Goal: Task Accomplishment & Management: Use online tool/utility

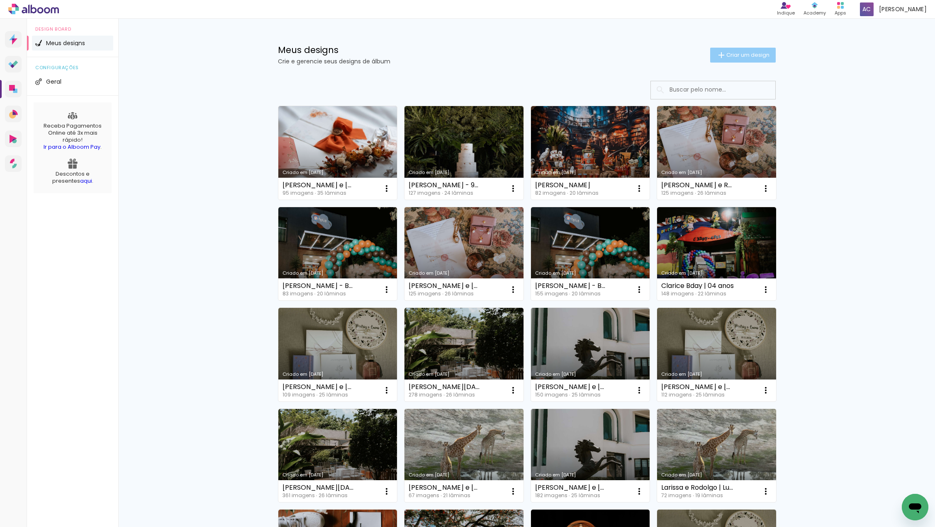
click at [748, 52] on span "Criar um design" at bounding box center [747, 54] width 43 height 5
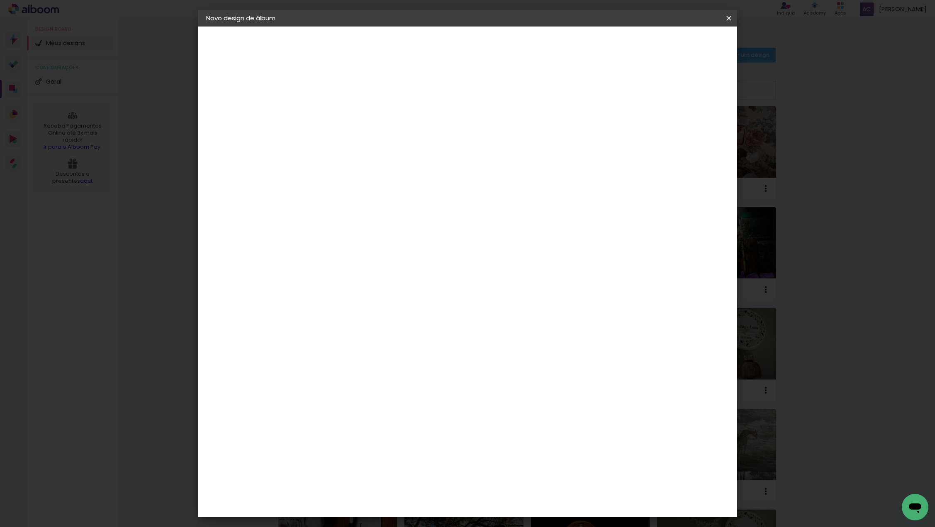
click at [342, 107] on input at bounding box center [342, 111] width 0 height 13
type input "[PERSON_NAME] e [PERSON_NAME]"
click at [427, 51] on paper-button "Avançar" at bounding box center [406, 44] width 41 height 14
click at [405, 161] on input at bounding box center [363, 158] width 84 height 10
type input "evid"
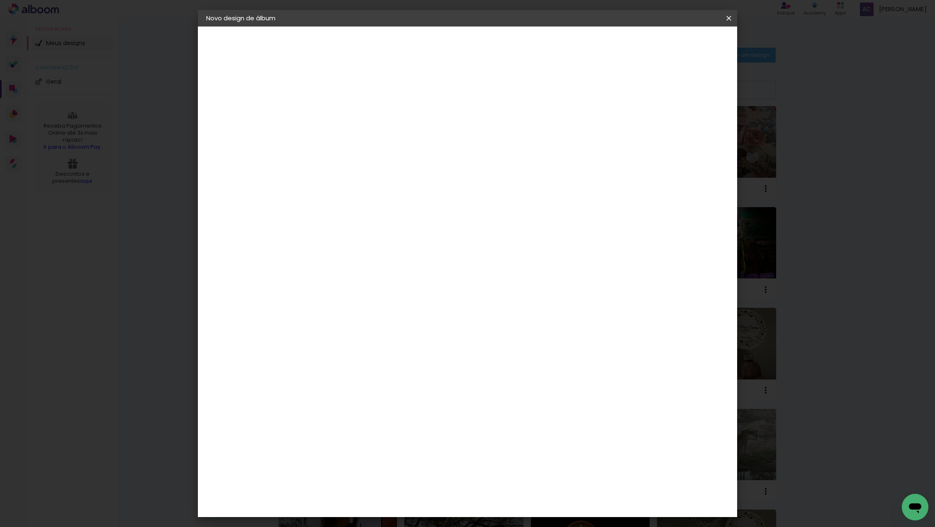
type paper-input "evid"
click at [366, 184] on div "Evidence" at bounding box center [350, 187] width 29 height 7
click at [0, 0] on slot "Avançar" at bounding box center [0, 0] width 0 height 0
click at [387, 143] on paper-input-container "Linha" at bounding box center [363, 144] width 48 height 21
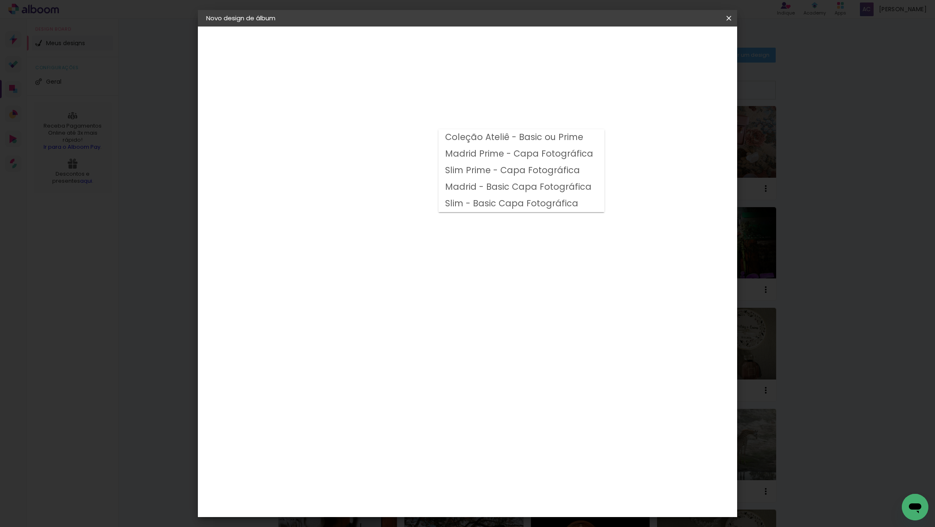
click at [0, 0] on slot "Coleção Ateliê - Basic ou Prime" at bounding box center [0, 0] width 0 height 0
type input "Coleção Ateliê - Basic ou Prime"
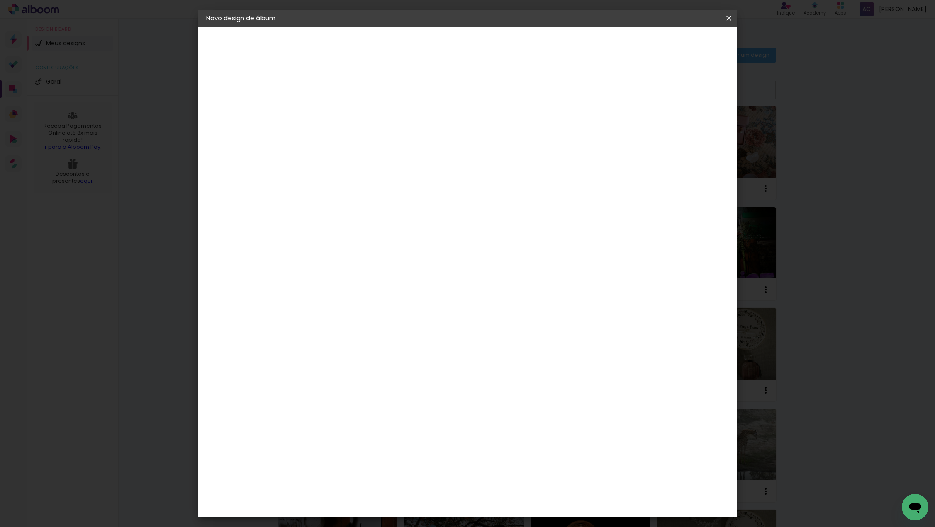
click at [398, 489] on span "25 × 25" at bounding box center [378, 500] width 39 height 22
click at [0, 0] on slot "Avançar" at bounding box center [0, 0] width 0 height 0
click at [636, 89] on div at bounding box center [632, 89] width 7 height 7
type paper-checkbox "on"
click at [683, 46] on span "Iniciar design" at bounding box center [664, 44] width 38 height 6
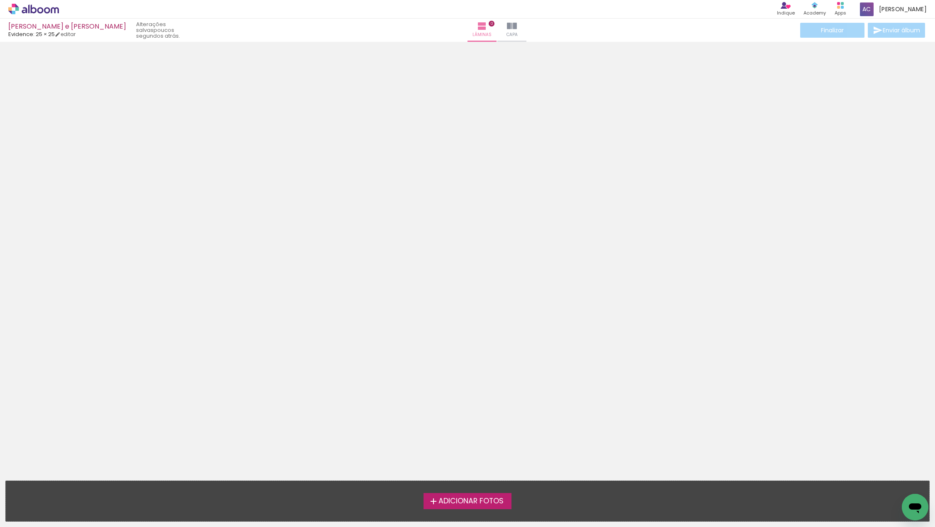
click at [438, 498] on span "Adicionar Fotos" at bounding box center [470, 501] width 65 height 7
click at [0, 0] on input "file" at bounding box center [0, 0] width 0 height 0
